Goal: Transaction & Acquisition: Purchase product/service

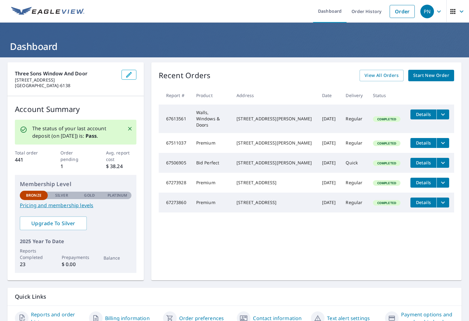
click at [432, 77] on span "Start New Order" at bounding box center [432, 76] width 36 height 8
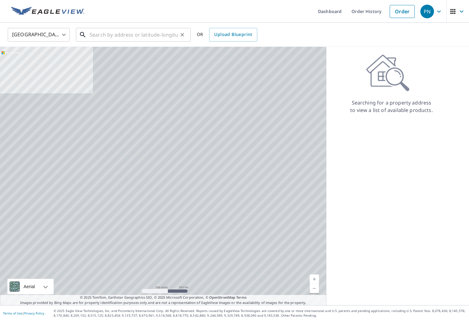
click at [110, 35] on input "text" at bounding box center [134, 34] width 88 height 17
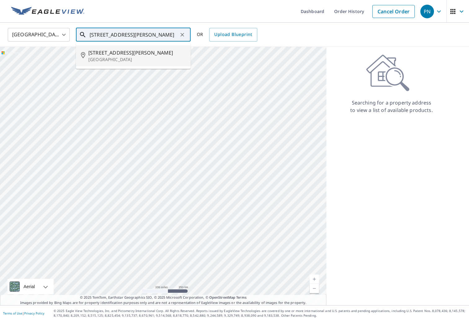
click at [123, 55] on span "[STREET_ADDRESS][PERSON_NAME]" at bounding box center [136, 52] width 97 height 7
type input "[STREET_ADDRESS][PERSON_NAME]"
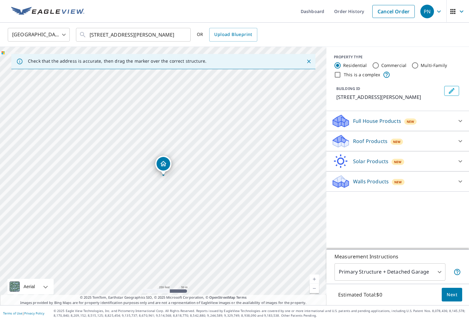
click at [432, 140] on div "Roof Products New" at bounding box center [393, 141] width 122 height 15
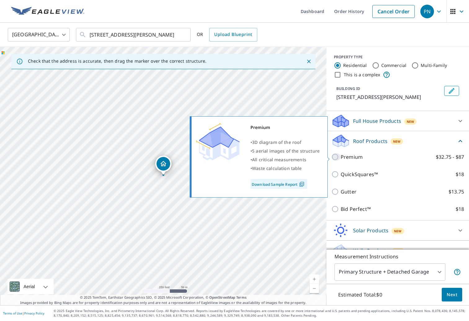
click at [333, 157] on input "Premium $32.75 - $87" at bounding box center [336, 156] width 9 height 7
checkbox input "true"
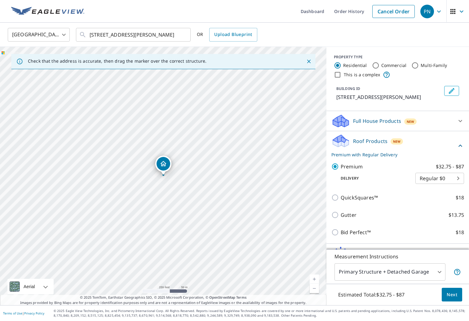
click at [456, 296] on span "Next" at bounding box center [452, 295] width 11 height 8
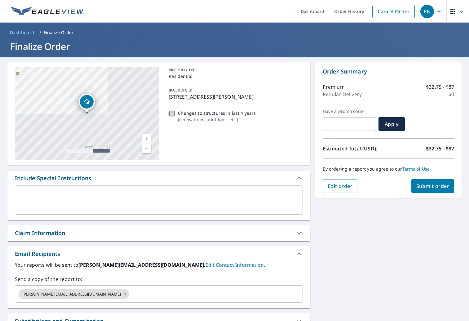
click at [171, 114] on input "Changes to structures in last 4 years ( renovations, additions, etc. )" at bounding box center [171, 113] width 7 height 7
checkbox input "true"
click at [435, 188] on span "Submit order" at bounding box center [433, 186] width 33 height 7
checkbox input "true"
